Goal: Navigation & Orientation: Find specific page/section

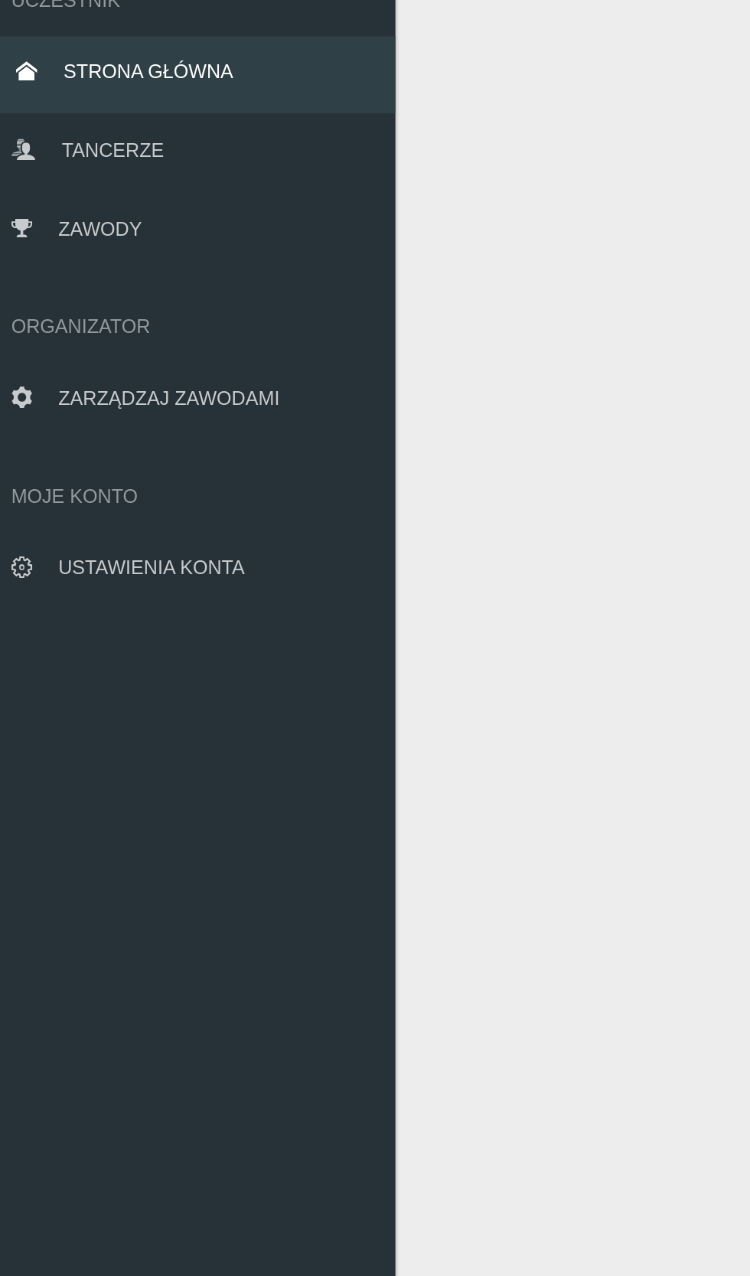
scroll to position [86, 0]
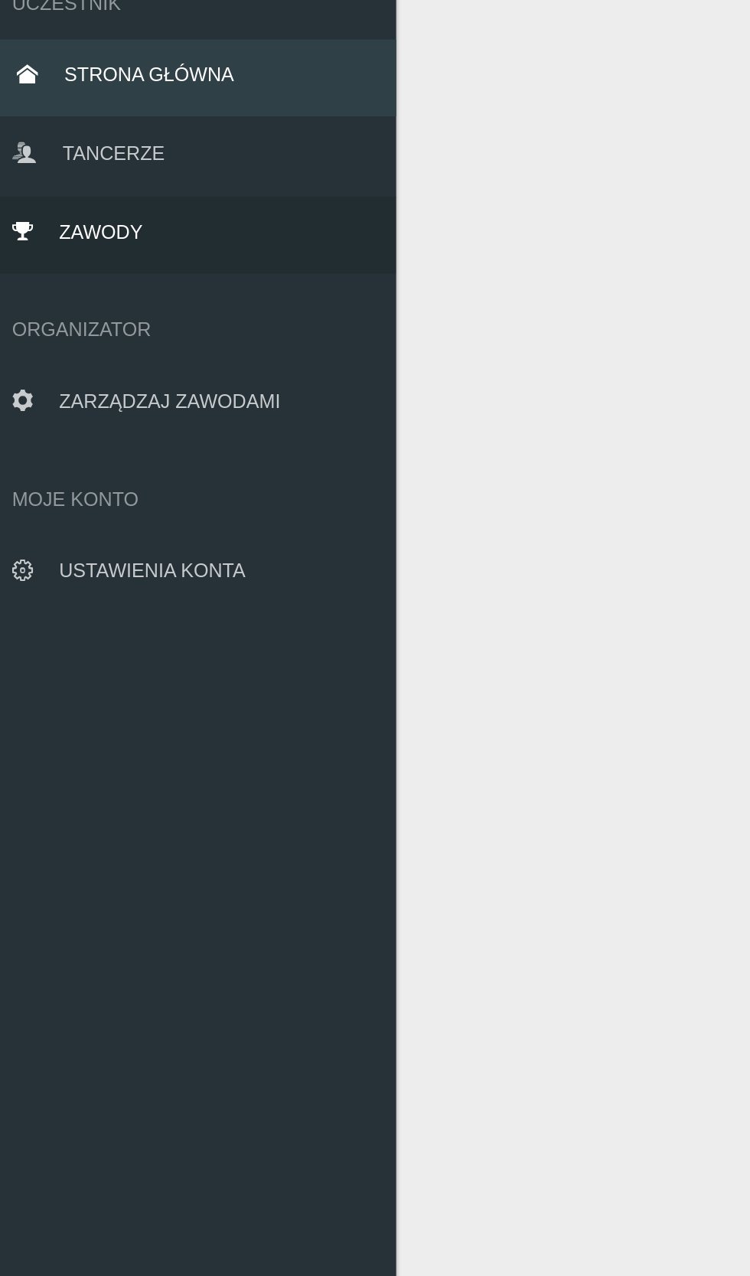
click at [61, 181] on span "Zawody" at bounding box center [54, 185] width 37 height 9
